Goal: Contribute content

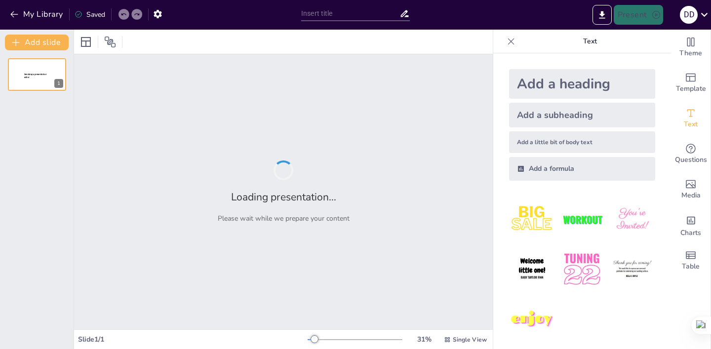
type input "Психологія натовпу: особливості поведінки людей у групі"
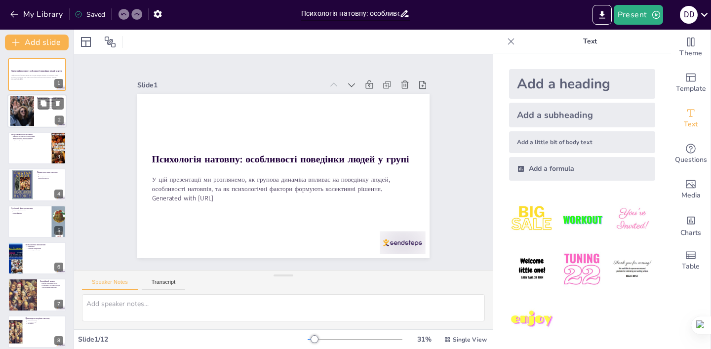
click at [27, 114] on div at bounding box center [22, 111] width 45 height 30
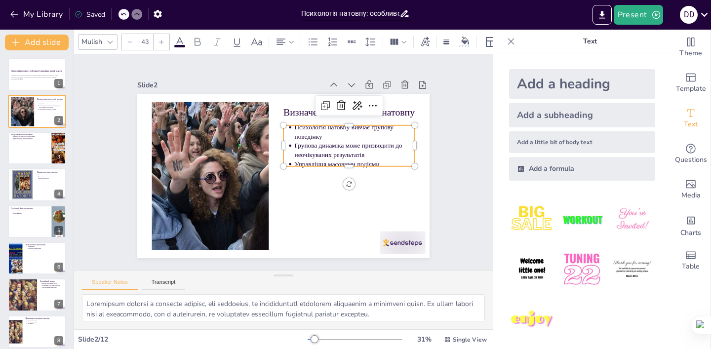
click at [313, 130] on p "Психологія натовпу вивчає групову поведінку" at bounding box center [361, 155] width 120 height 55
click at [29, 163] on div "Історія вивчення натовпів [PERSON_NAME] як основоположник Вплив емоцій на групо…" at bounding box center [36, 148] width 59 height 34
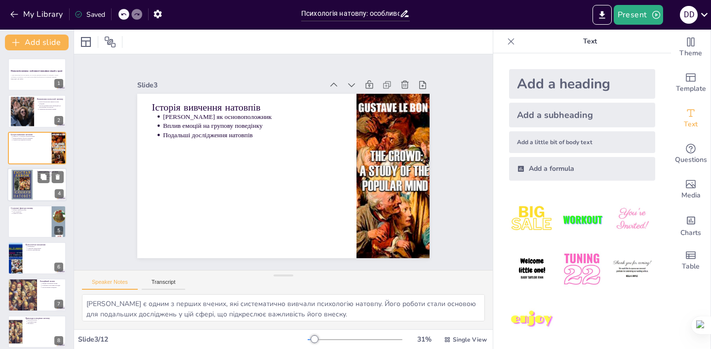
click at [25, 184] on div at bounding box center [22, 185] width 27 height 30
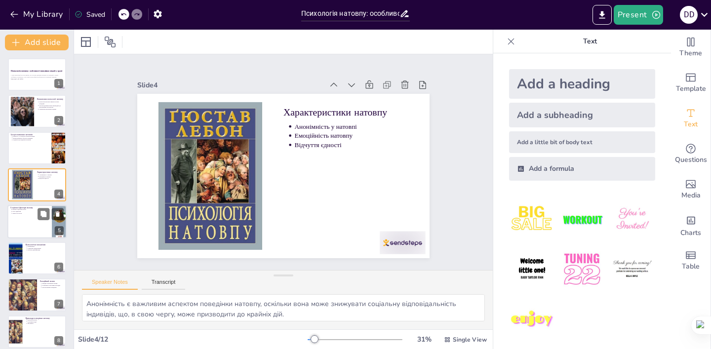
click at [31, 229] on div at bounding box center [36, 222] width 59 height 34
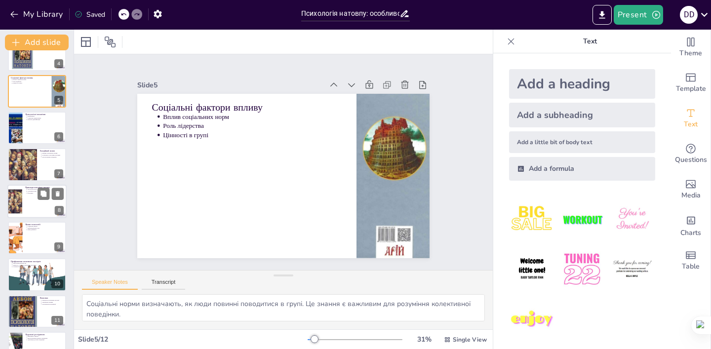
scroll to position [154, 0]
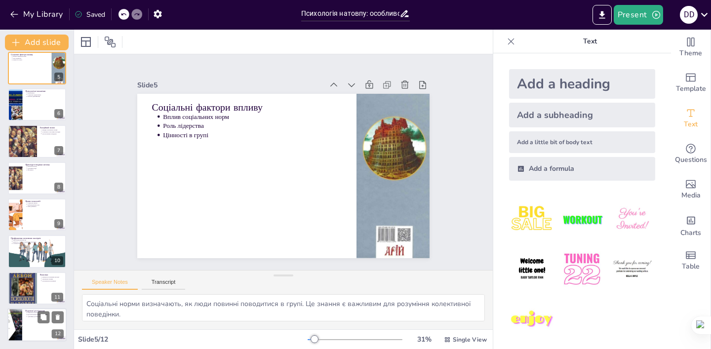
click at [30, 317] on p "Адаптація до нових тенденцій" at bounding box center [46, 317] width 37 height 2
type textarea "Розробка ефективних стратегій управління натовпами є ключовим аспектом для забе…"
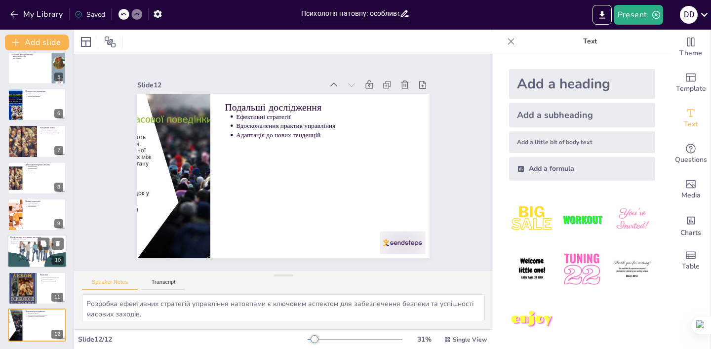
scroll to position [0, 0]
